Goal: Check status: Check status

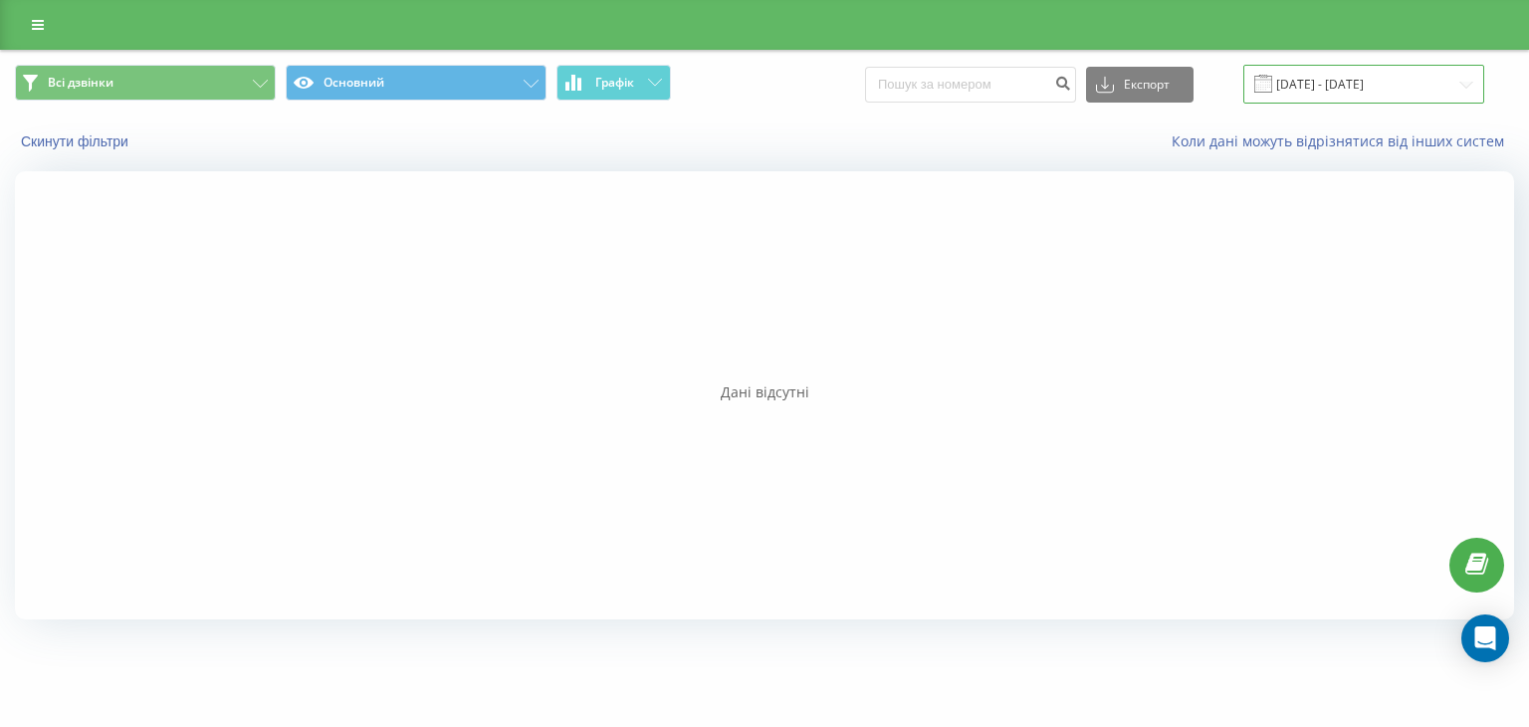
click at [1320, 88] on input "[DATE] - [DATE]" at bounding box center [1363, 84] width 241 height 39
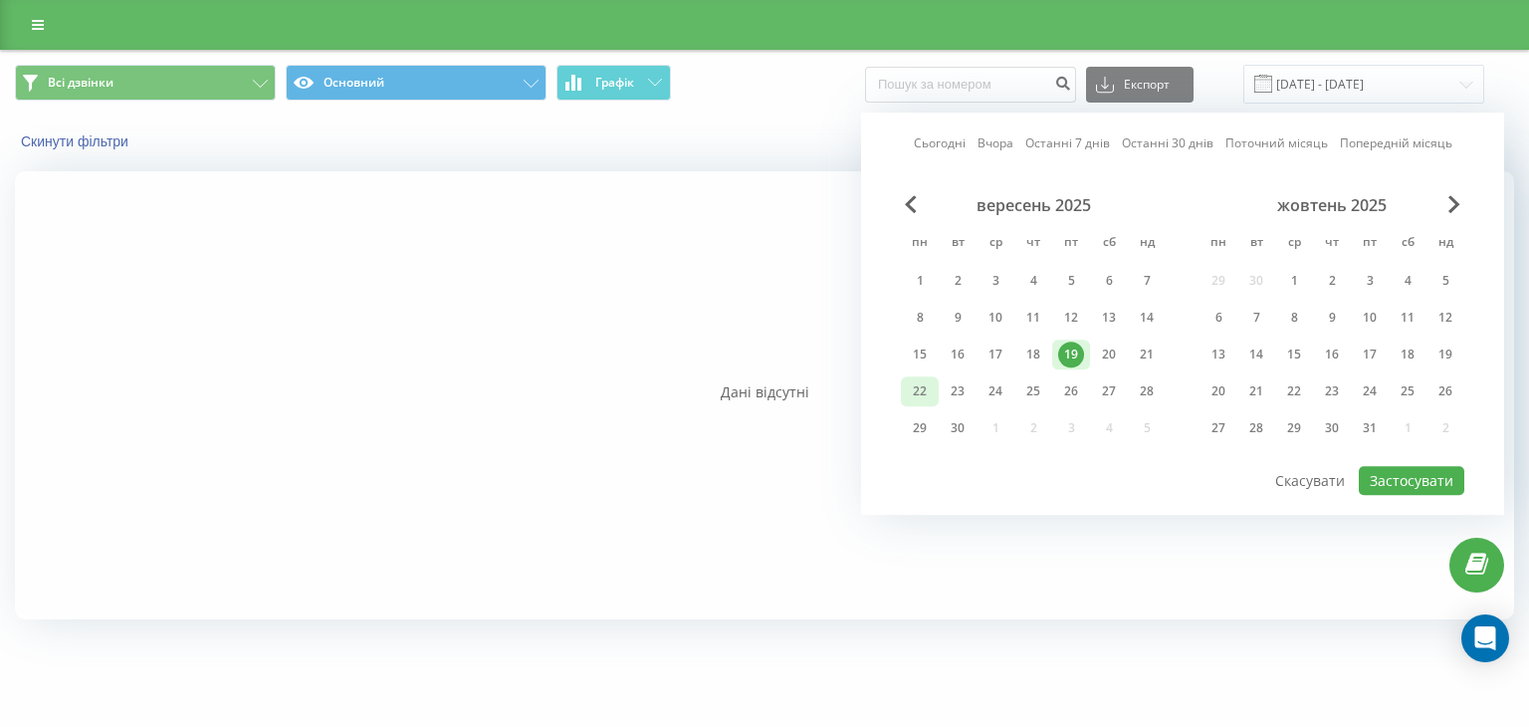
click at [924, 388] on div "22" at bounding box center [920, 391] width 26 height 26
click at [1390, 470] on button "Застосувати" at bounding box center [1412, 480] width 106 height 29
type input "[DATE] - [DATE]"
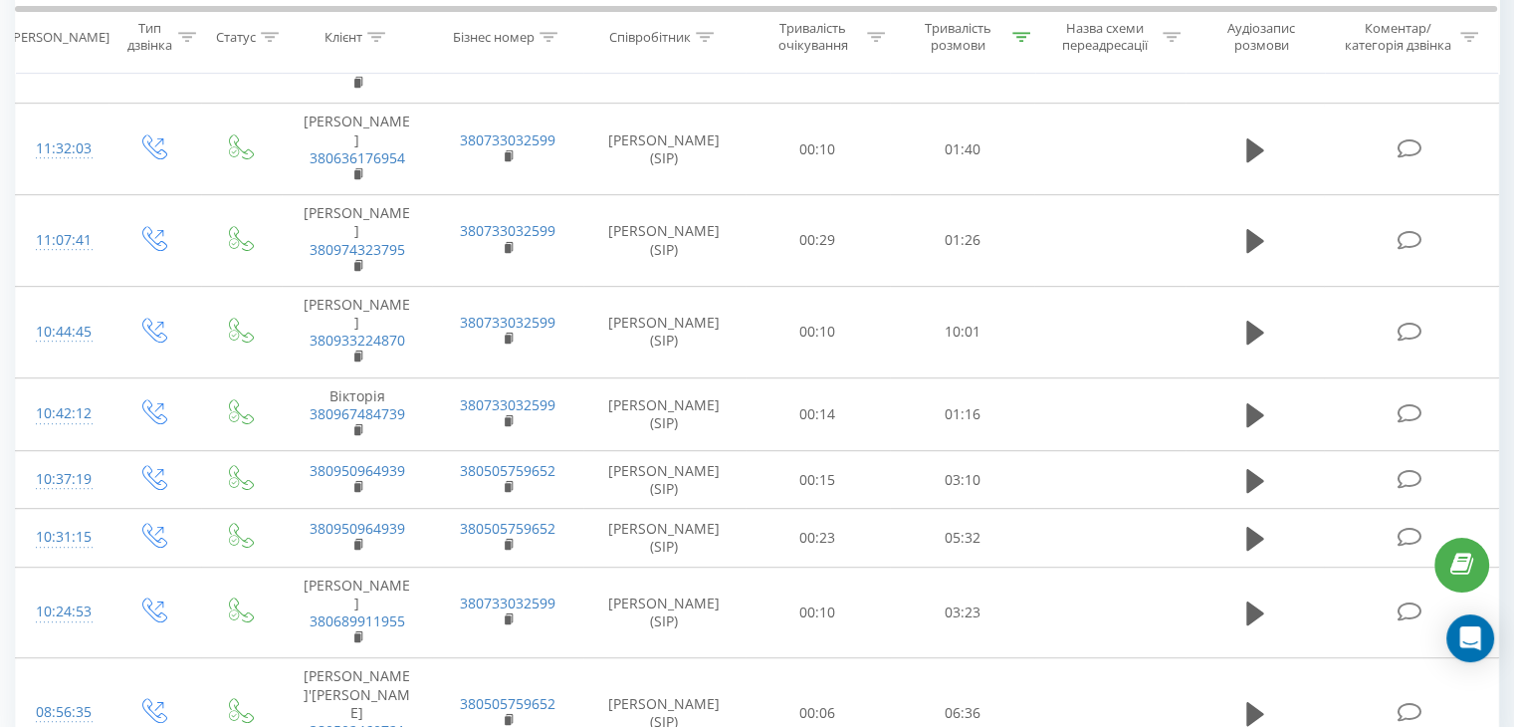
scroll to position [1055, 0]
